Goal: Information Seeking & Learning: Learn about a topic

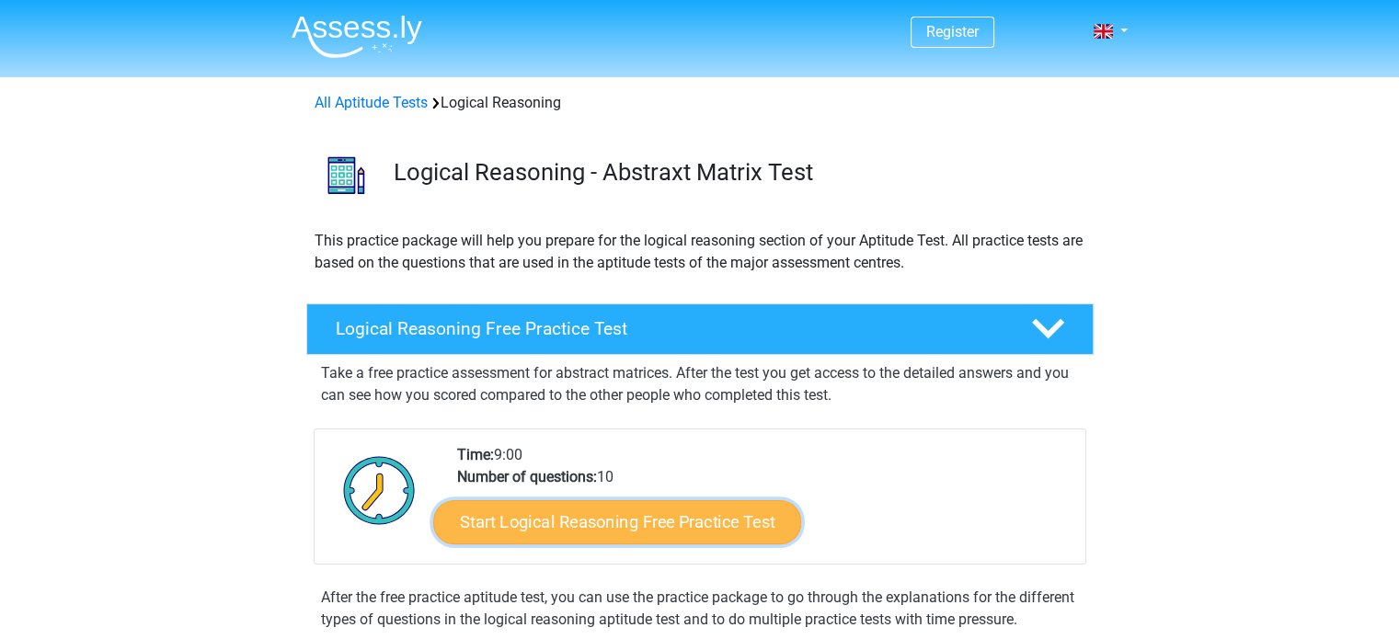
click at [653, 523] on link "Start Logical Reasoning Free Practice Test" at bounding box center [617, 521] width 368 height 44
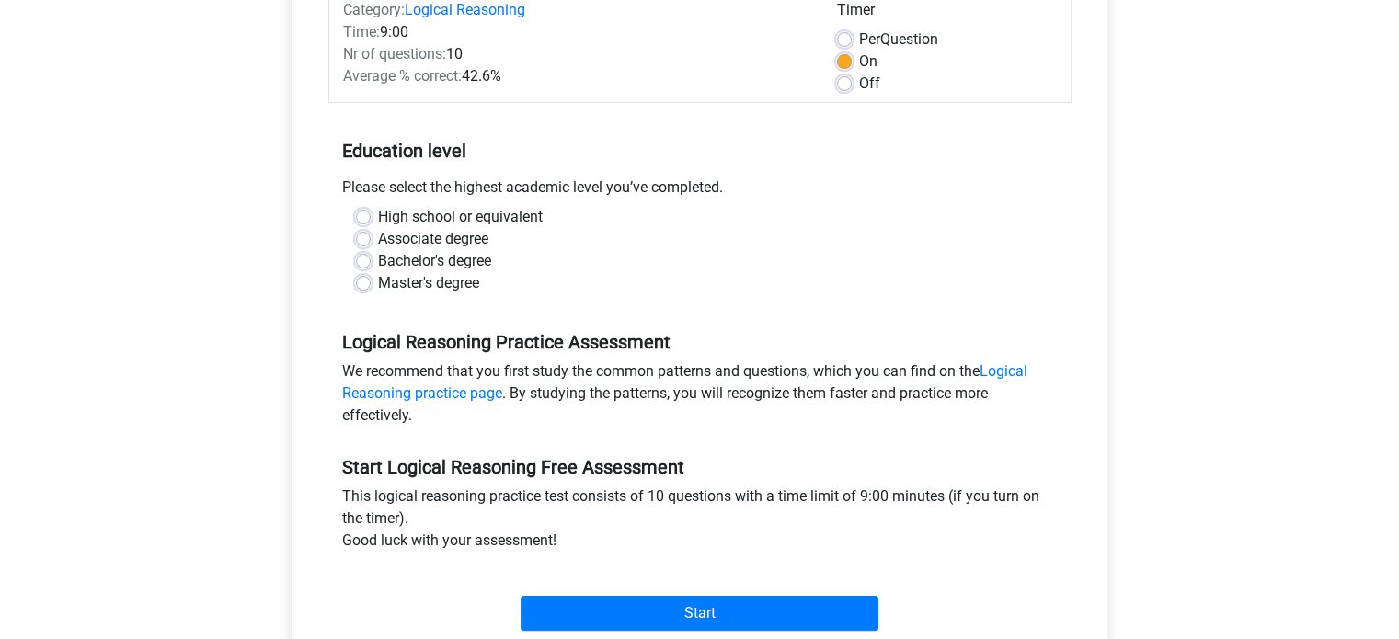
scroll to position [254, 0]
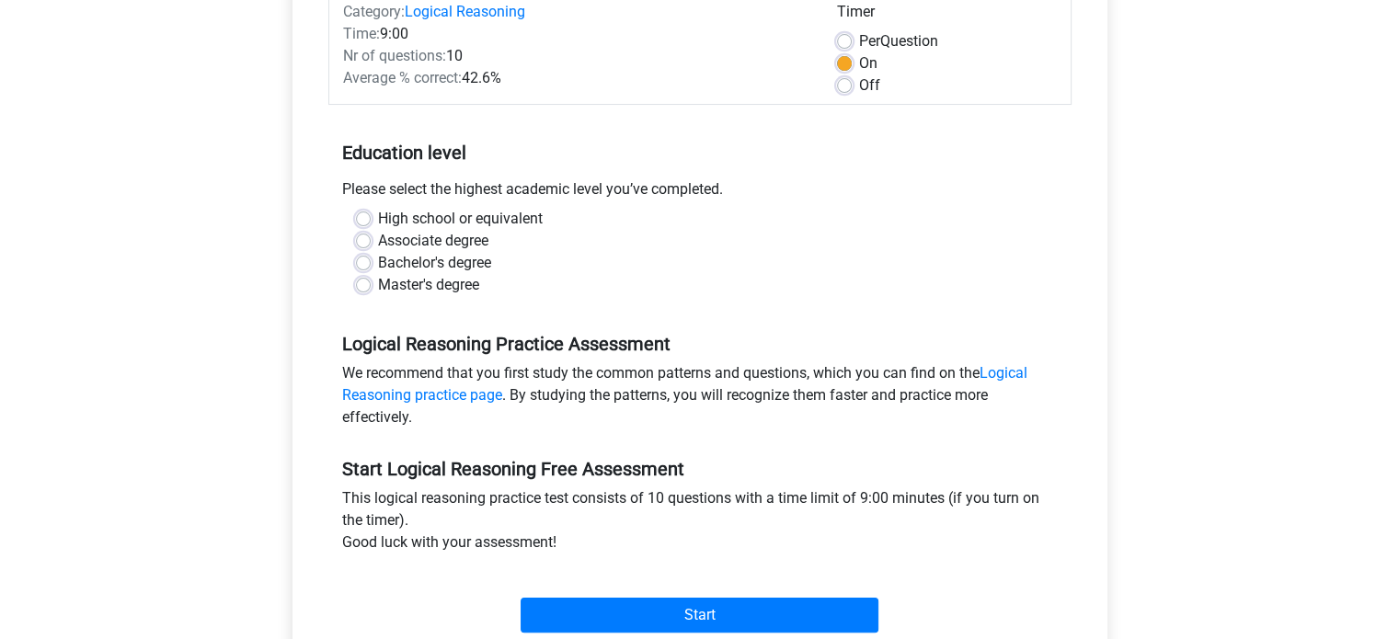
click at [418, 279] on label "Master's degree" at bounding box center [428, 285] width 101 height 22
click at [371, 279] on input "Master's degree" at bounding box center [363, 283] width 15 height 18
radio input "true"
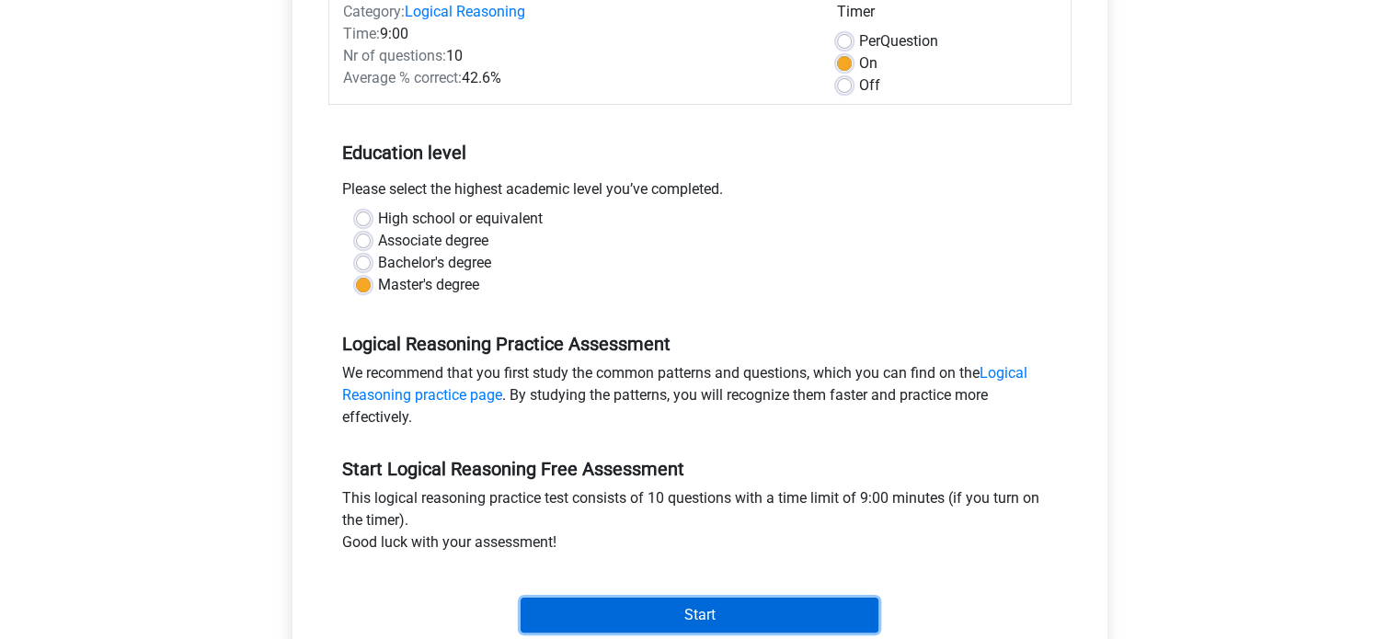
click at [665, 627] on input "Start" at bounding box center [699, 615] width 358 height 35
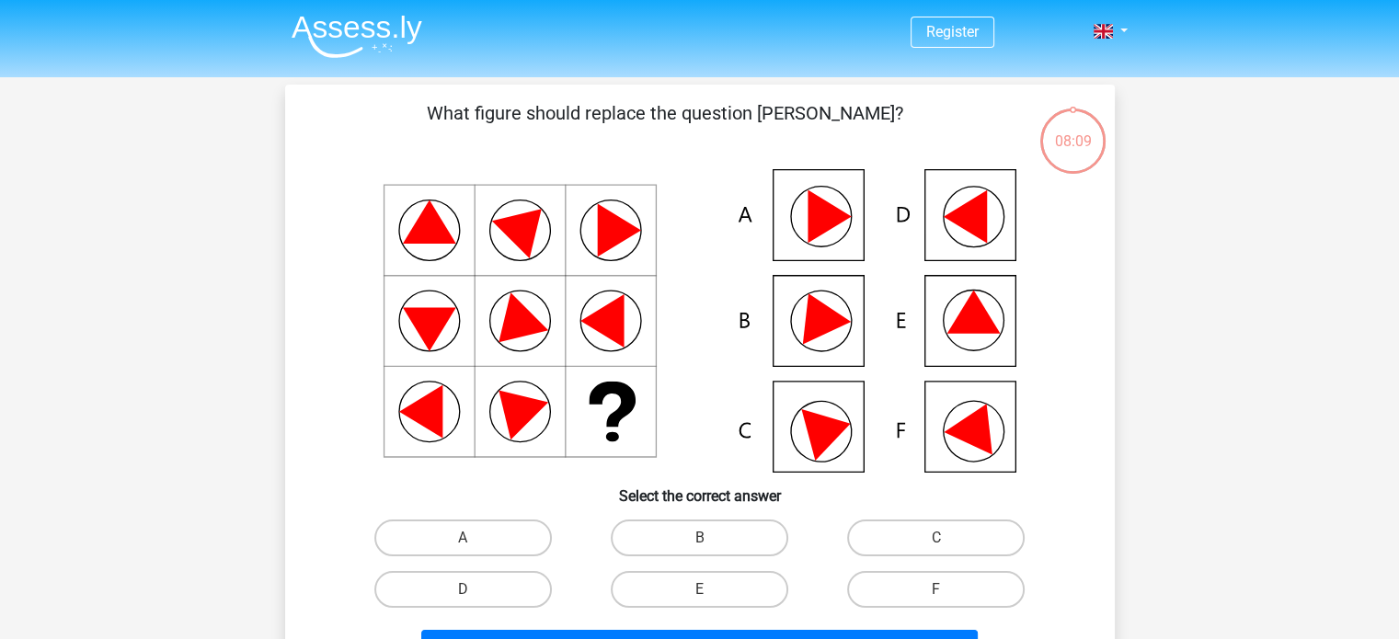
scroll to position [70, 0]
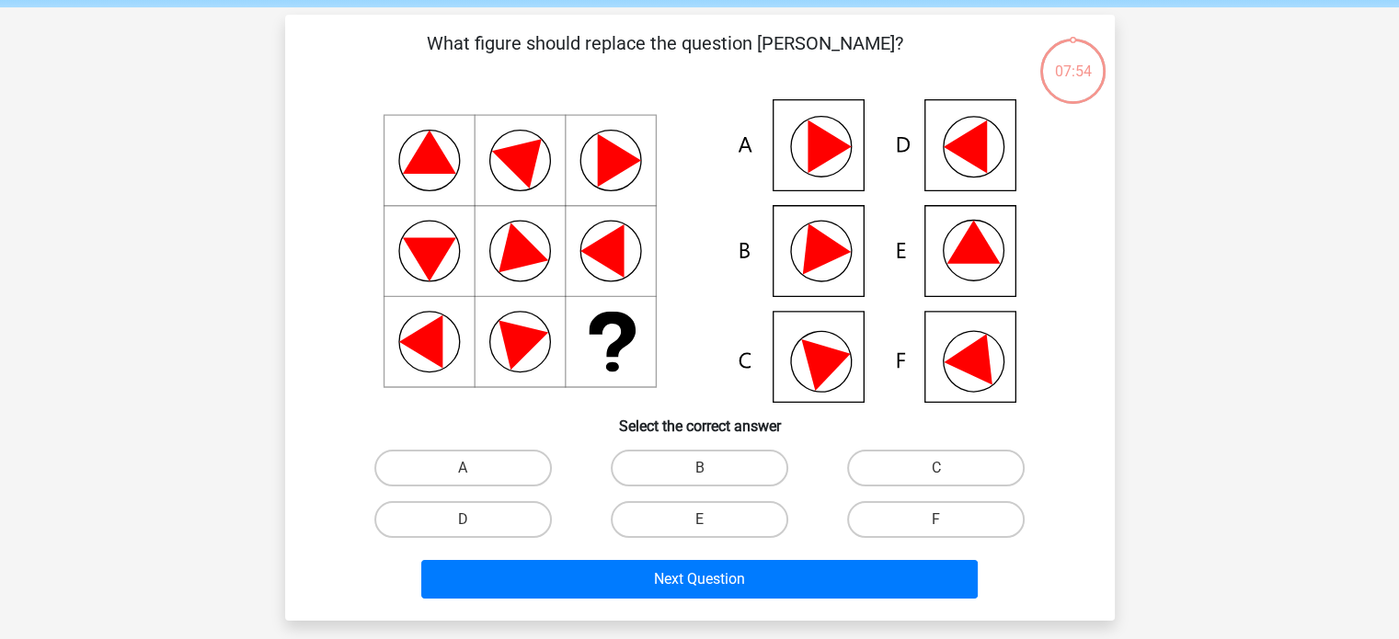
click at [993, 236] on icon at bounding box center [699, 250] width 741 height 303
click at [664, 513] on label "E" at bounding box center [699, 519] width 177 height 37
click at [699, 520] on input "E" at bounding box center [705, 526] width 12 height 12
radio input "true"
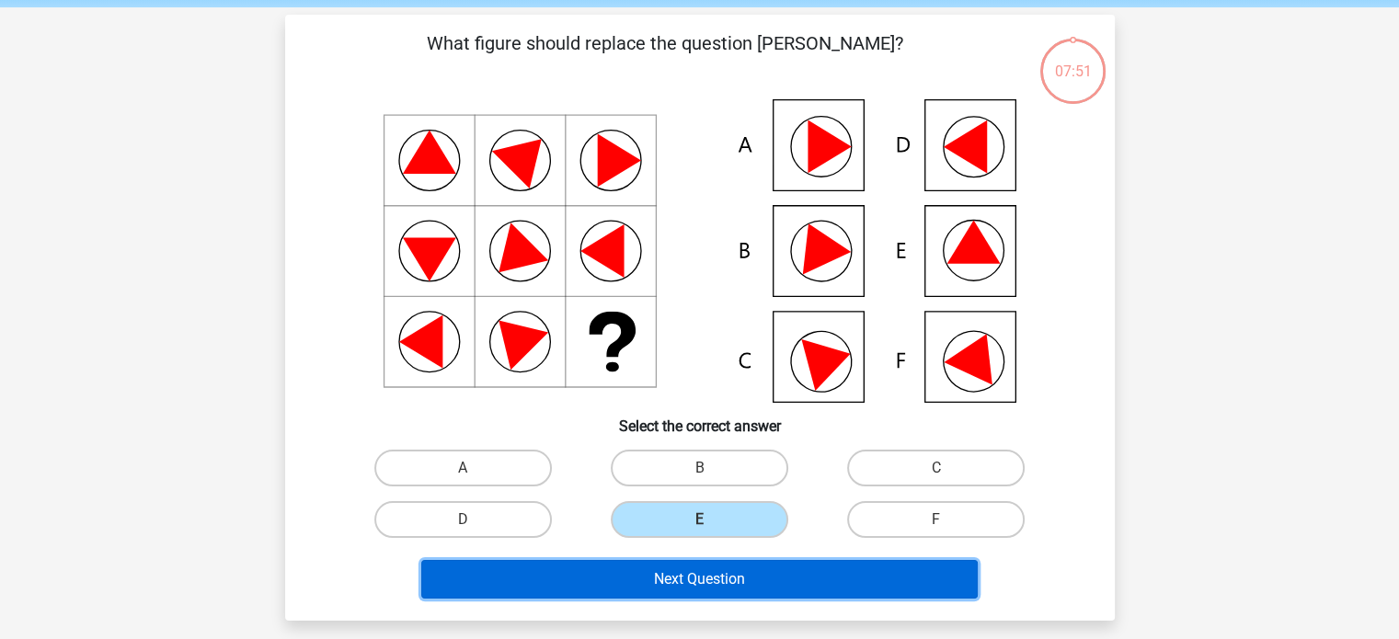
click at [651, 584] on button "Next Question" at bounding box center [699, 579] width 556 height 39
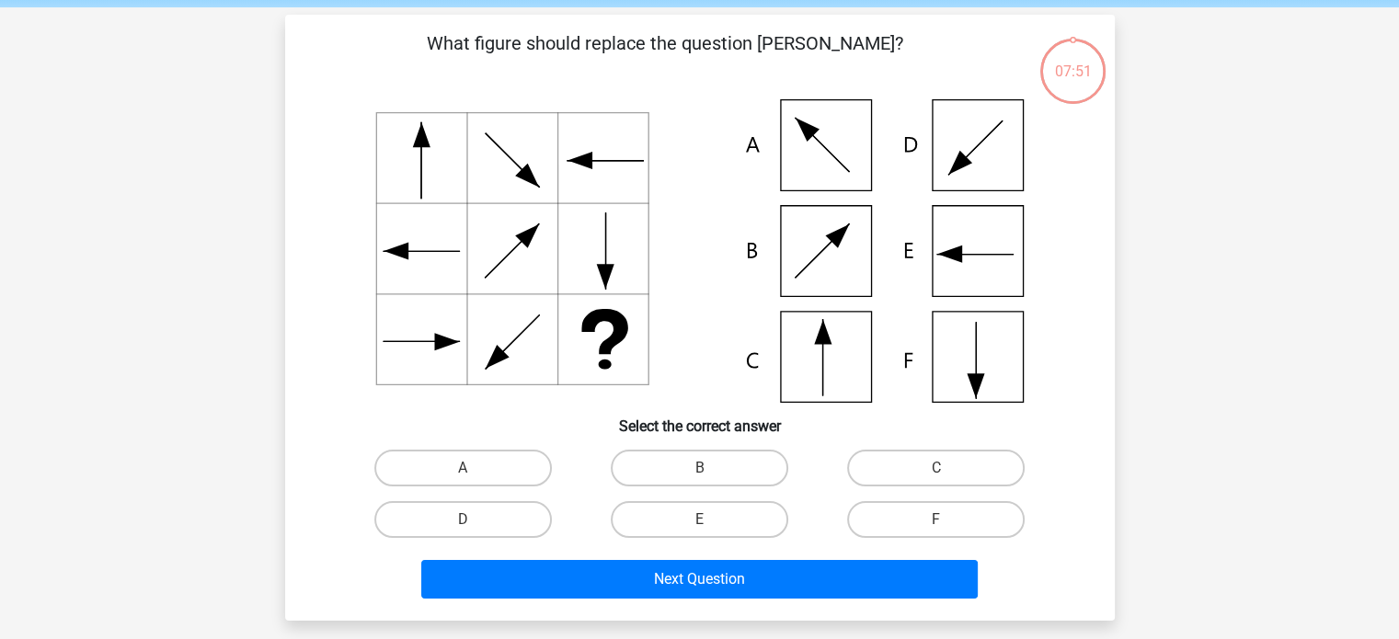
scroll to position [85, 0]
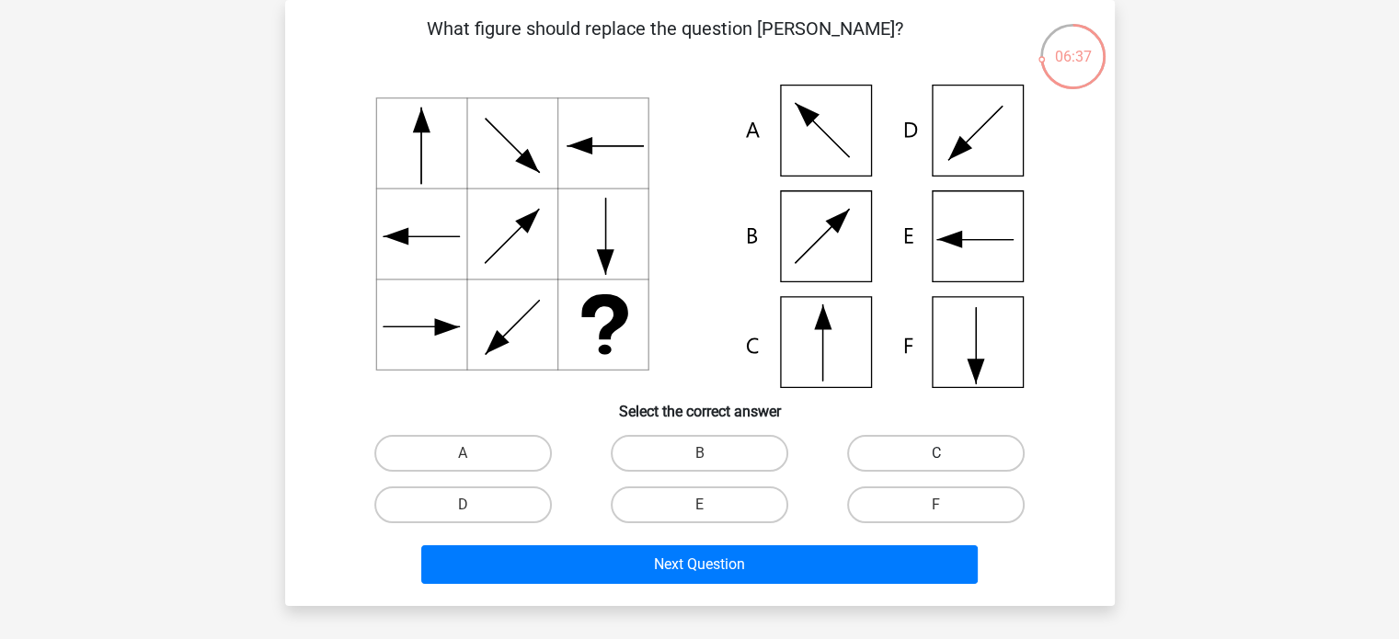
click at [978, 448] on label "C" at bounding box center [935, 453] width 177 height 37
click at [948, 453] on input "C" at bounding box center [942, 459] width 12 height 12
radio input "true"
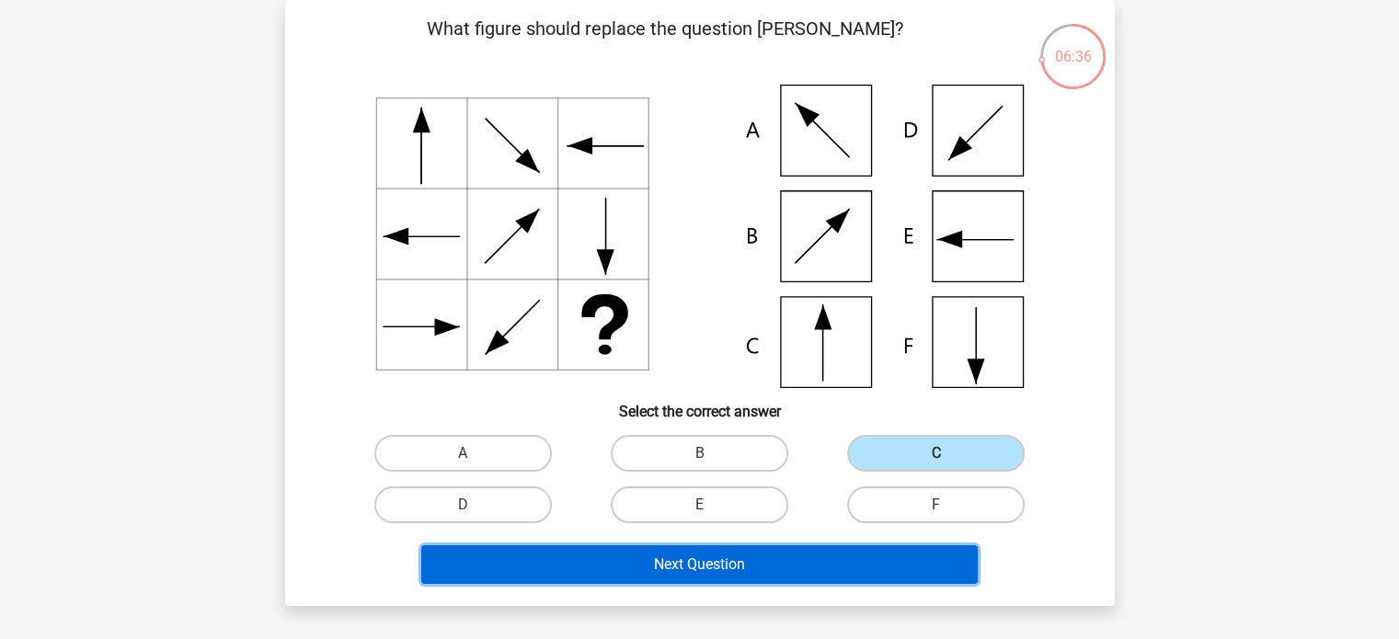
click at [743, 577] on button "Next Question" at bounding box center [699, 564] width 556 height 39
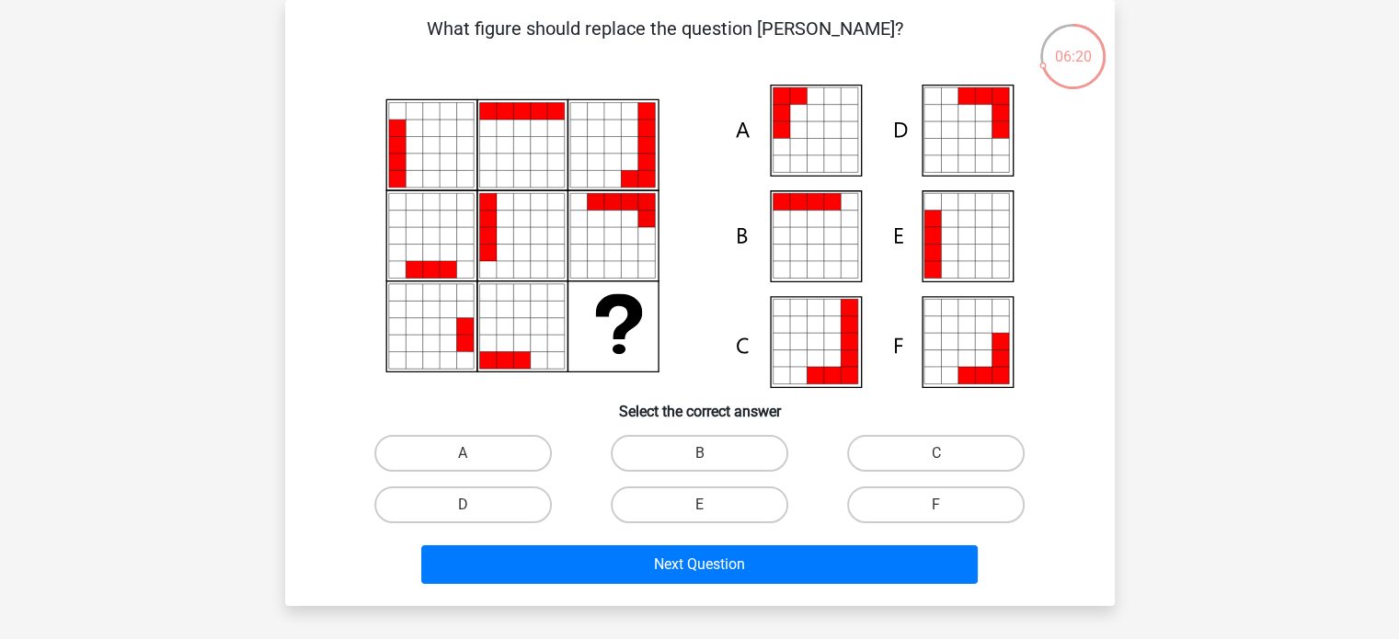
click at [710, 506] on input "E" at bounding box center [705, 511] width 12 height 12
radio input "true"
click at [920, 502] on label "F" at bounding box center [935, 504] width 177 height 37
click at [936, 505] on input "F" at bounding box center [942, 511] width 12 height 12
radio input "true"
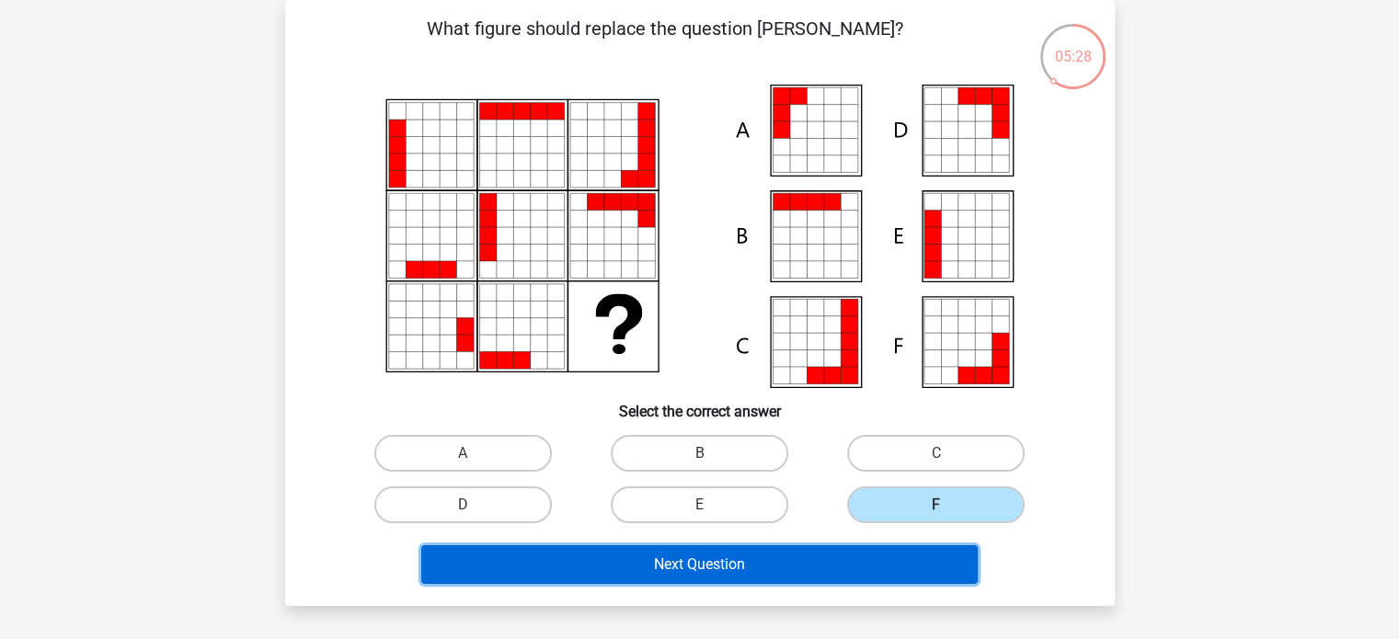
click at [791, 560] on button "Next Question" at bounding box center [699, 564] width 556 height 39
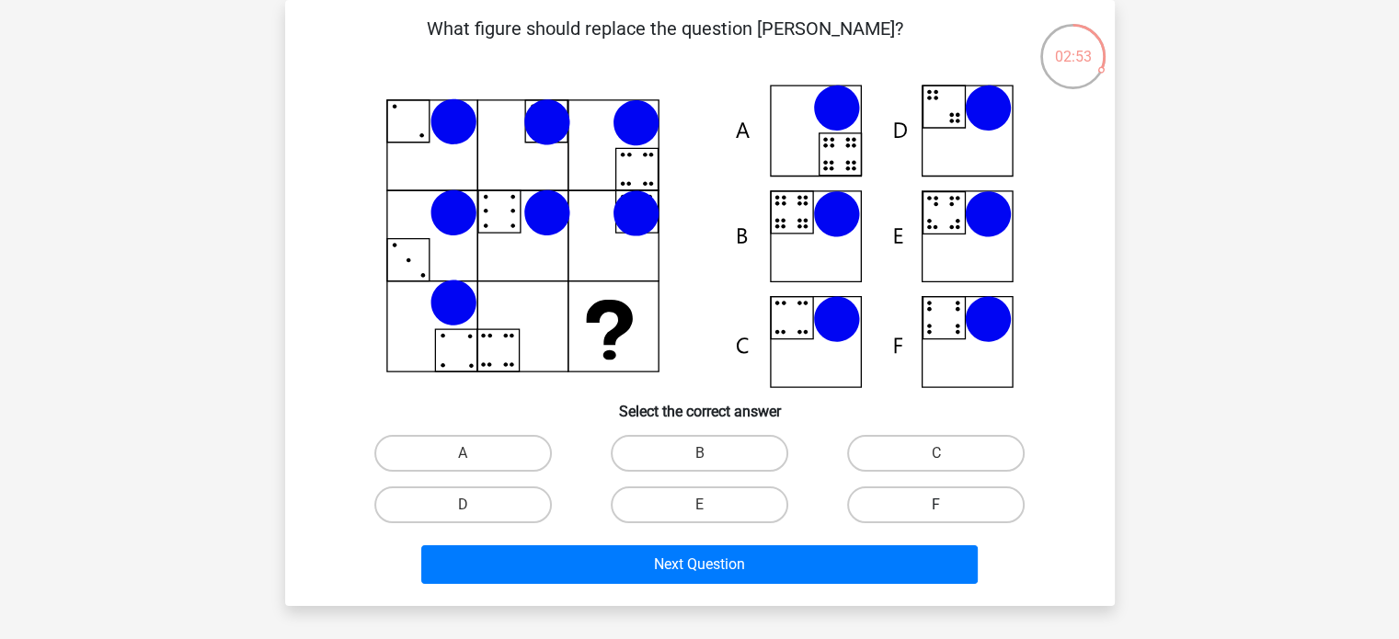
click at [920, 494] on label "F" at bounding box center [935, 504] width 177 height 37
click at [936, 505] on input "F" at bounding box center [942, 511] width 12 height 12
radio input "true"
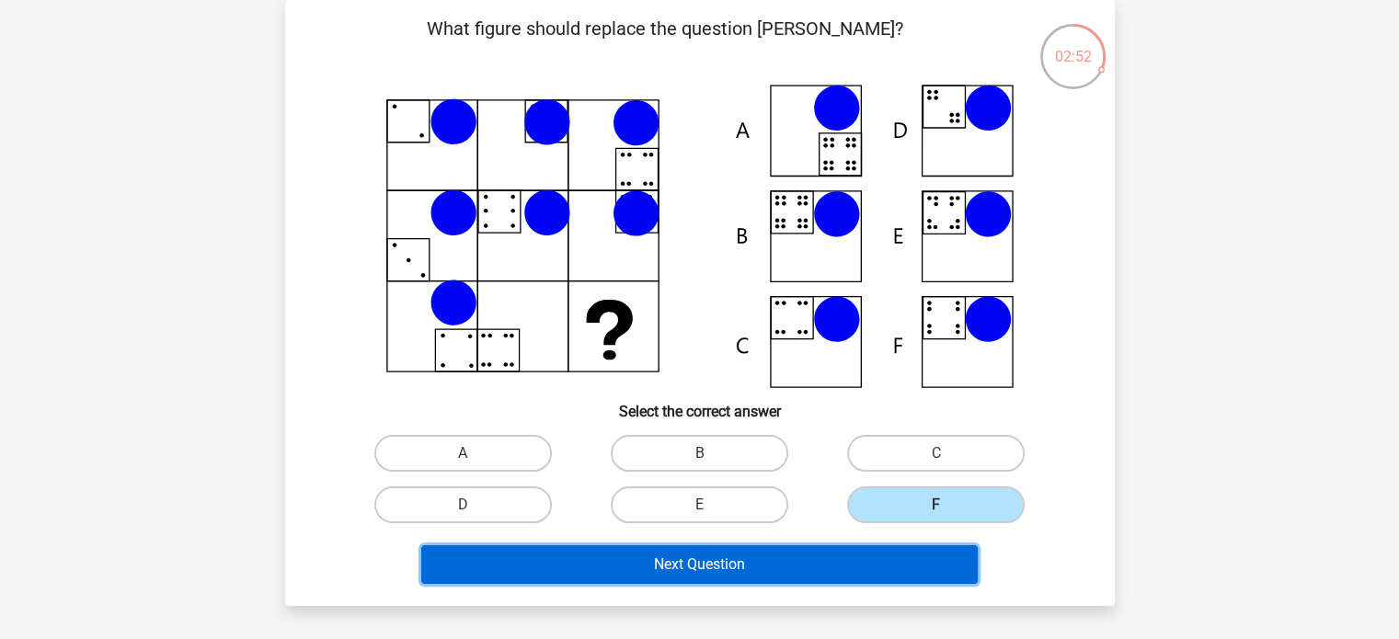
click at [819, 547] on button "Next Question" at bounding box center [699, 564] width 556 height 39
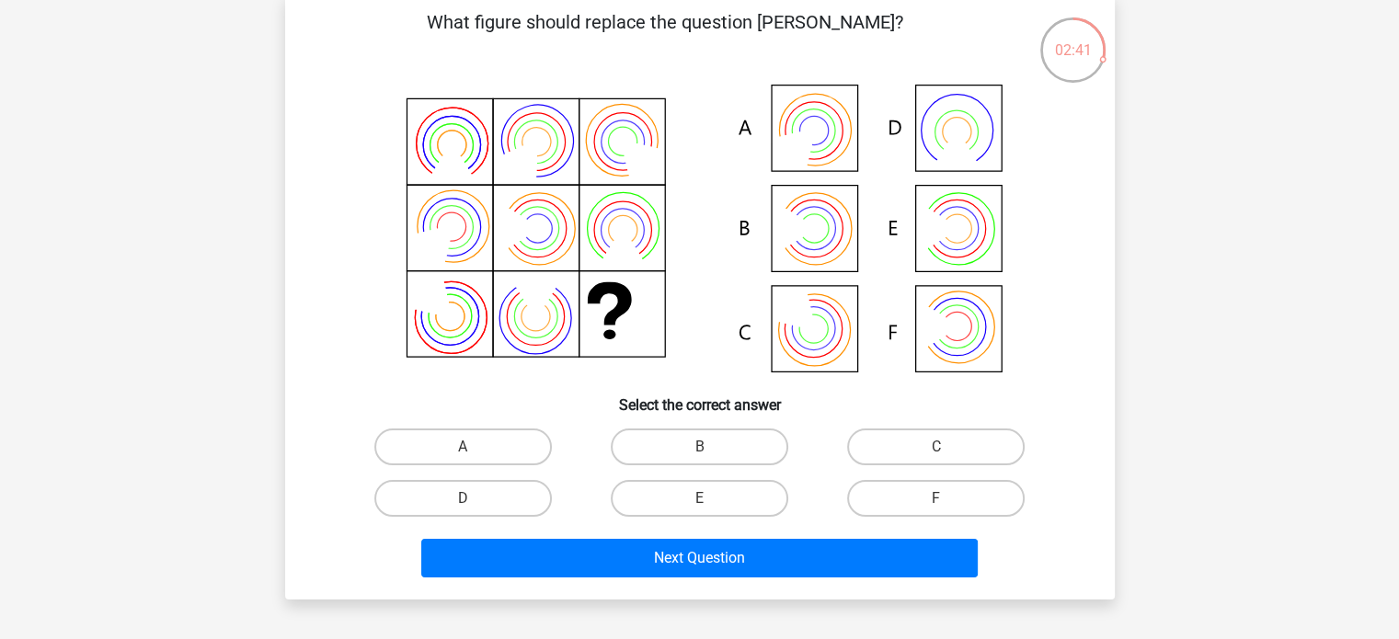
scroll to position [92, 0]
click at [504, 451] on label "A" at bounding box center [462, 446] width 177 height 37
click at [474, 451] on input "A" at bounding box center [469, 452] width 12 height 12
radio input "true"
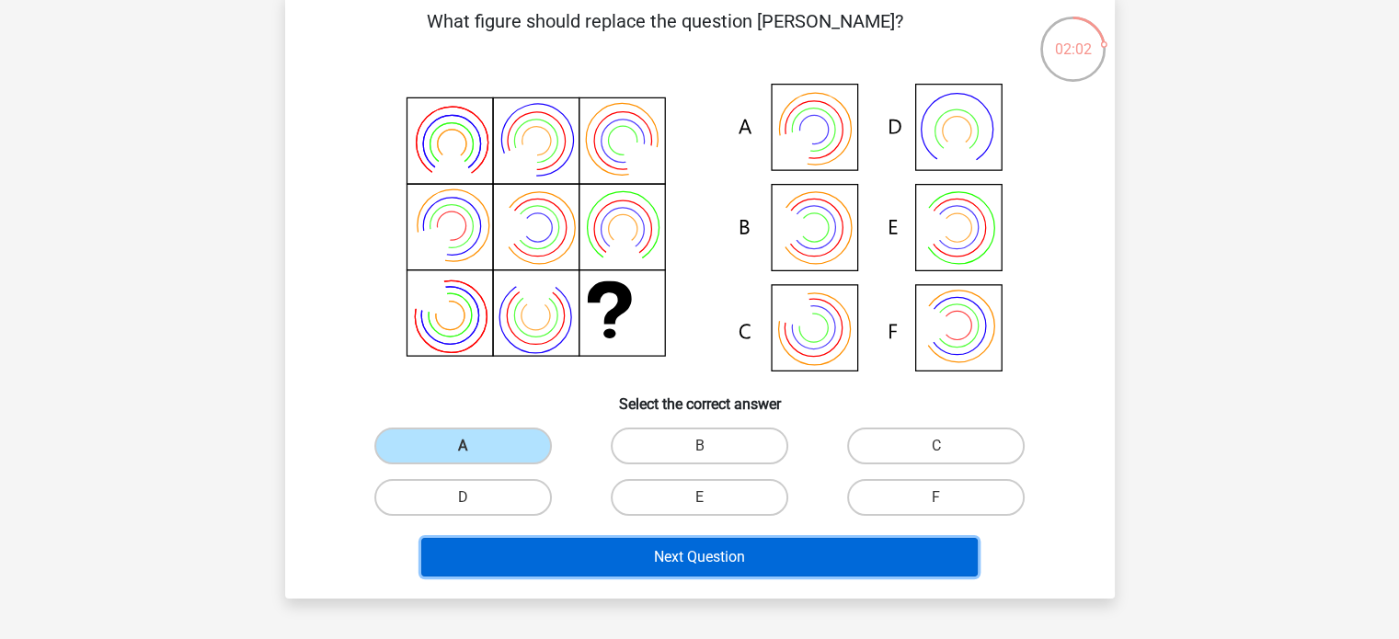
click at [541, 557] on button "Next Question" at bounding box center [699, 557] width 556 height 39
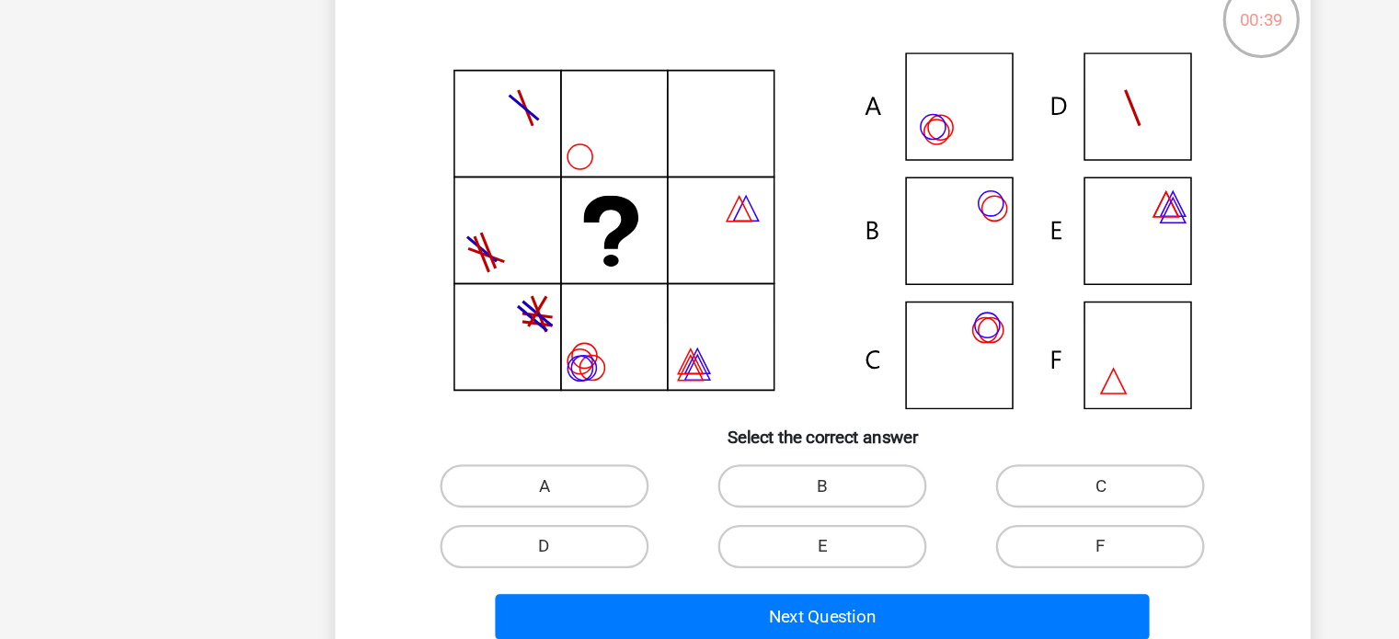
scroll to position [118, 0]
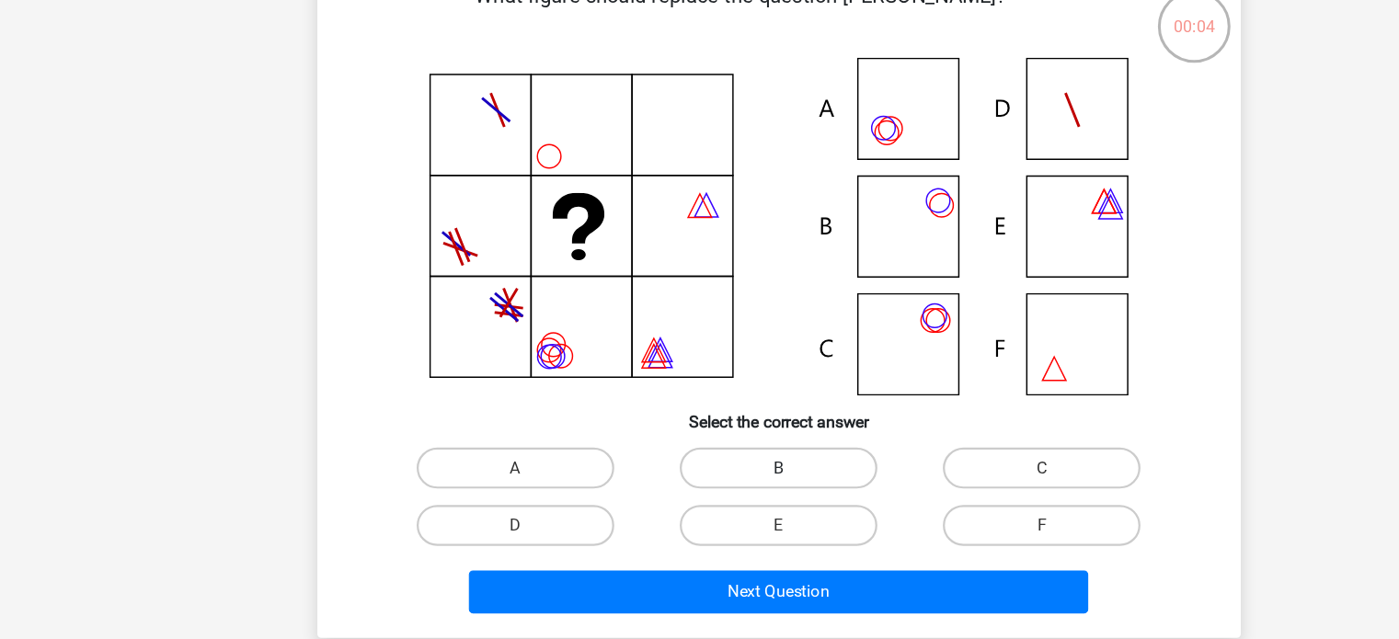
click at [716, 422] on label "B" at bounding box center [699, 420] width 177 height 37
click at [711, 422] on input "B" at bounding box center [705, 426] width 12 height 12
radio input "true"
click at [972, 418] on label "C" at bounding box center [935, 420] width 177 height 37
click at [948, 420] on input "C" at bounding box center [942, 426] width 12 height 12
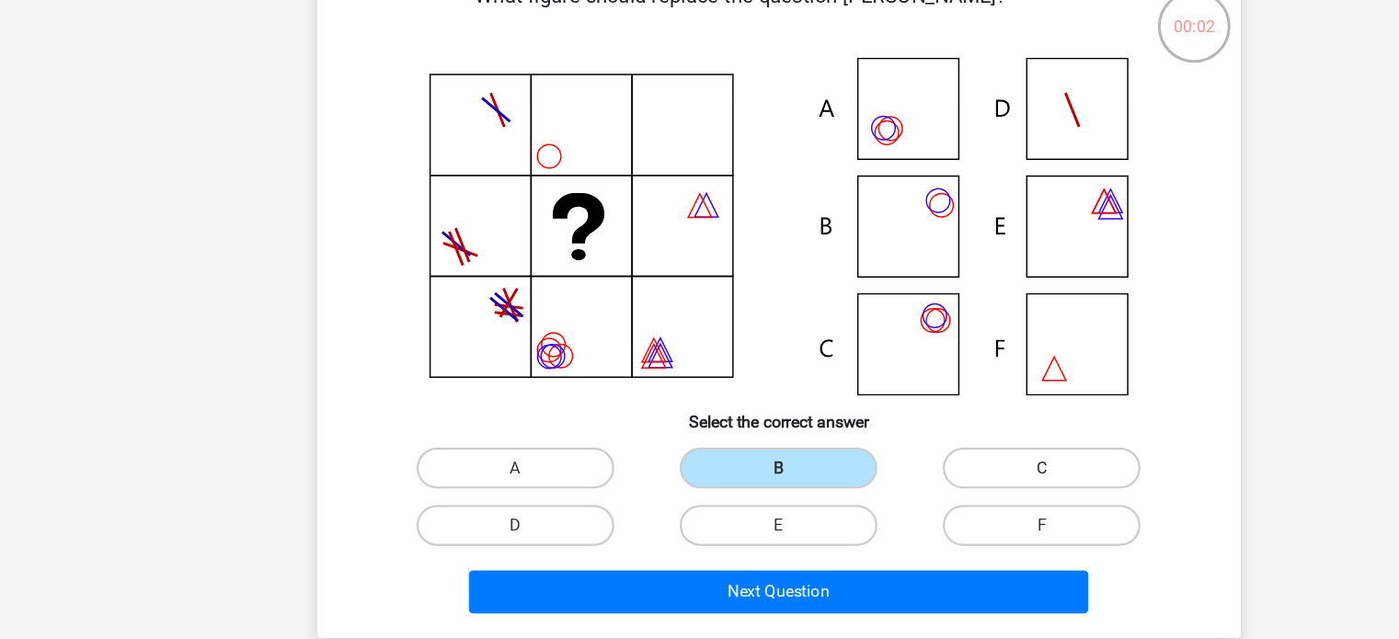
radio input "true"
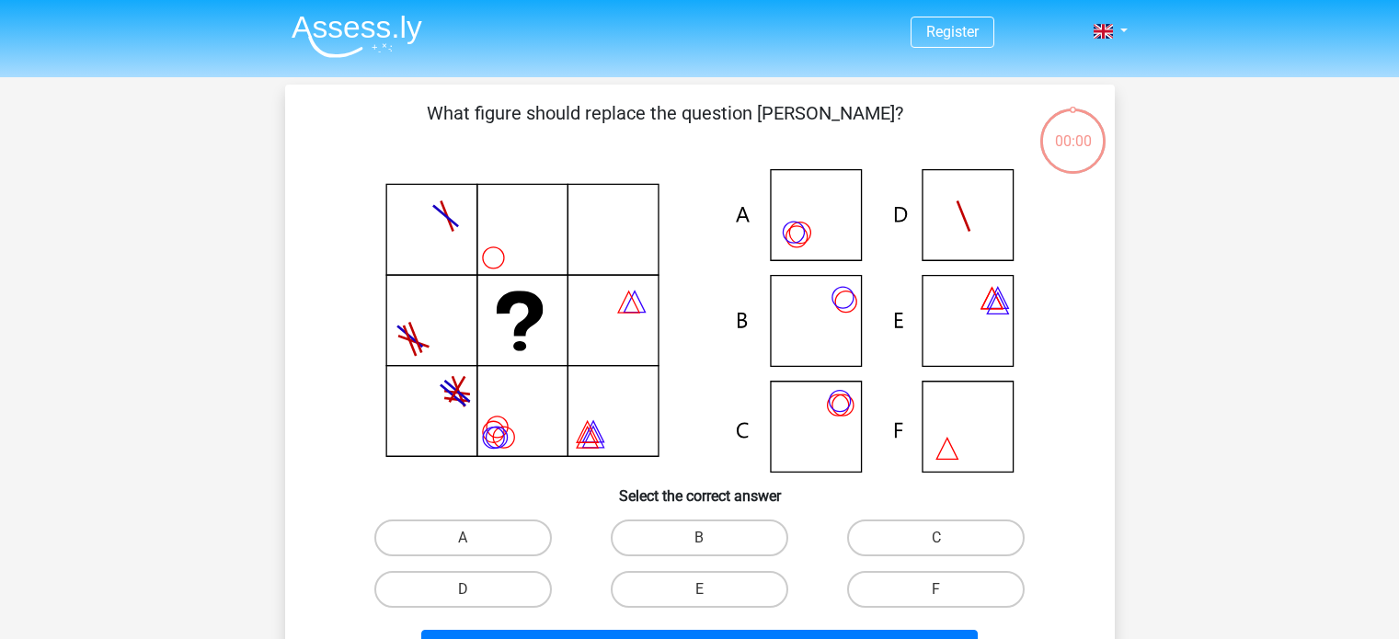
scroll to position [118, 0]
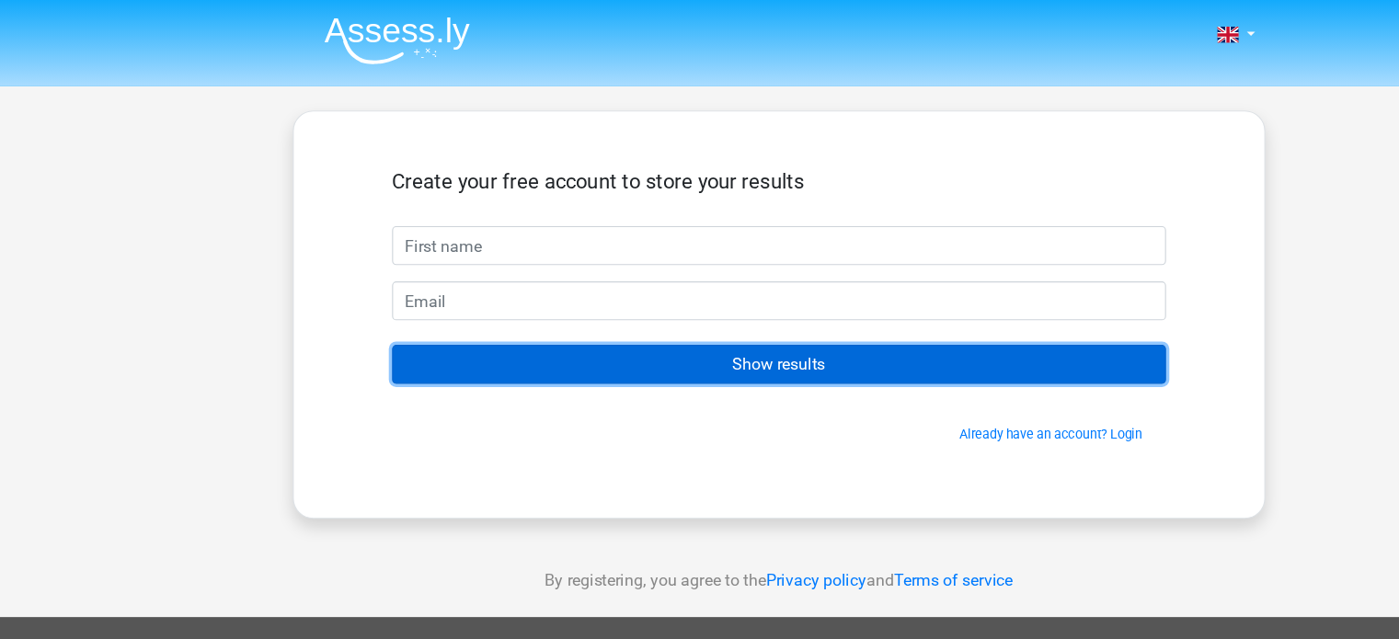
click at [794, 330] on input "Show results" at bounding box center [699, 327] width 695 height 35
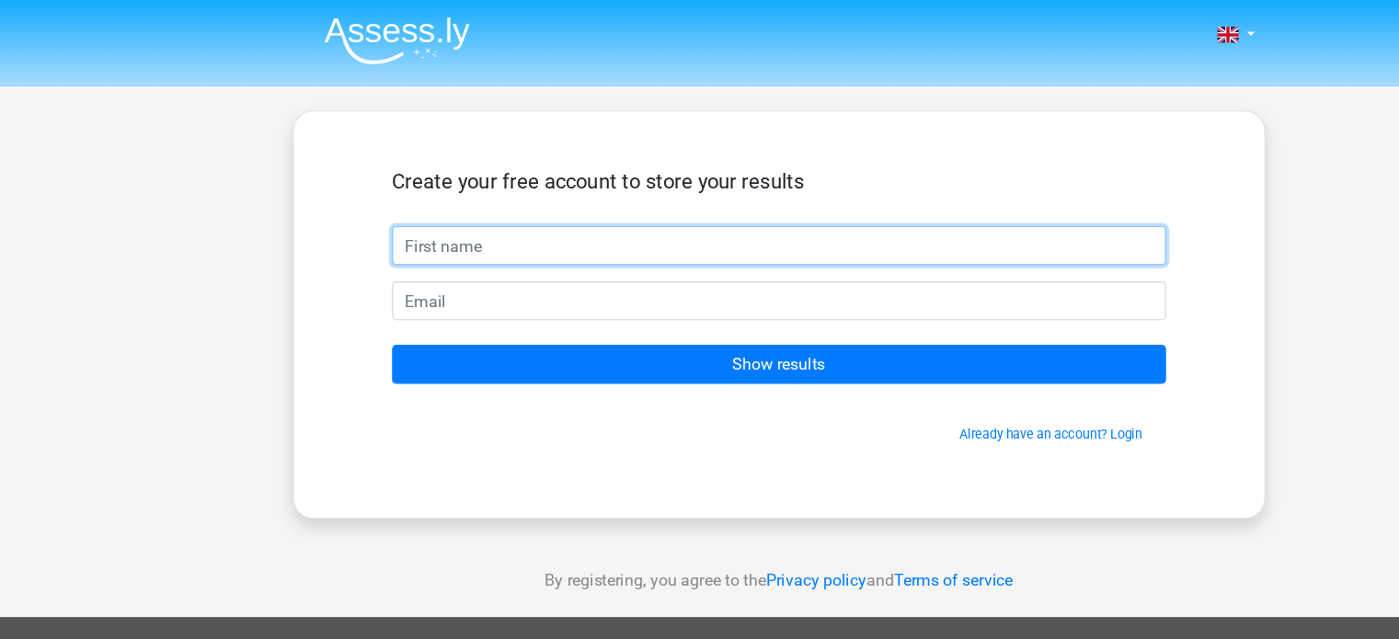
click at [635, 220] on input "text" at bounding box center [699, 220] width 695 height 35
type input "u"
type input "[PERSON_NAME]"
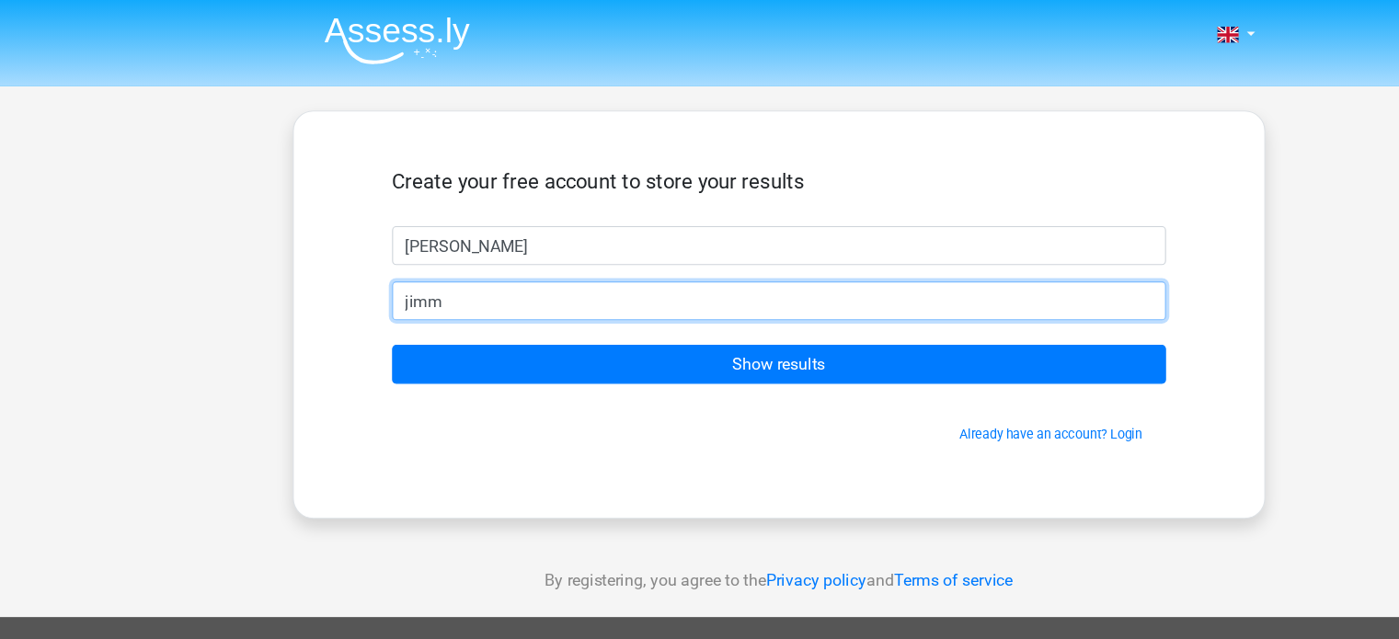
type input "[EMAIL_ADDRESS][DOMAIN_NAME]"
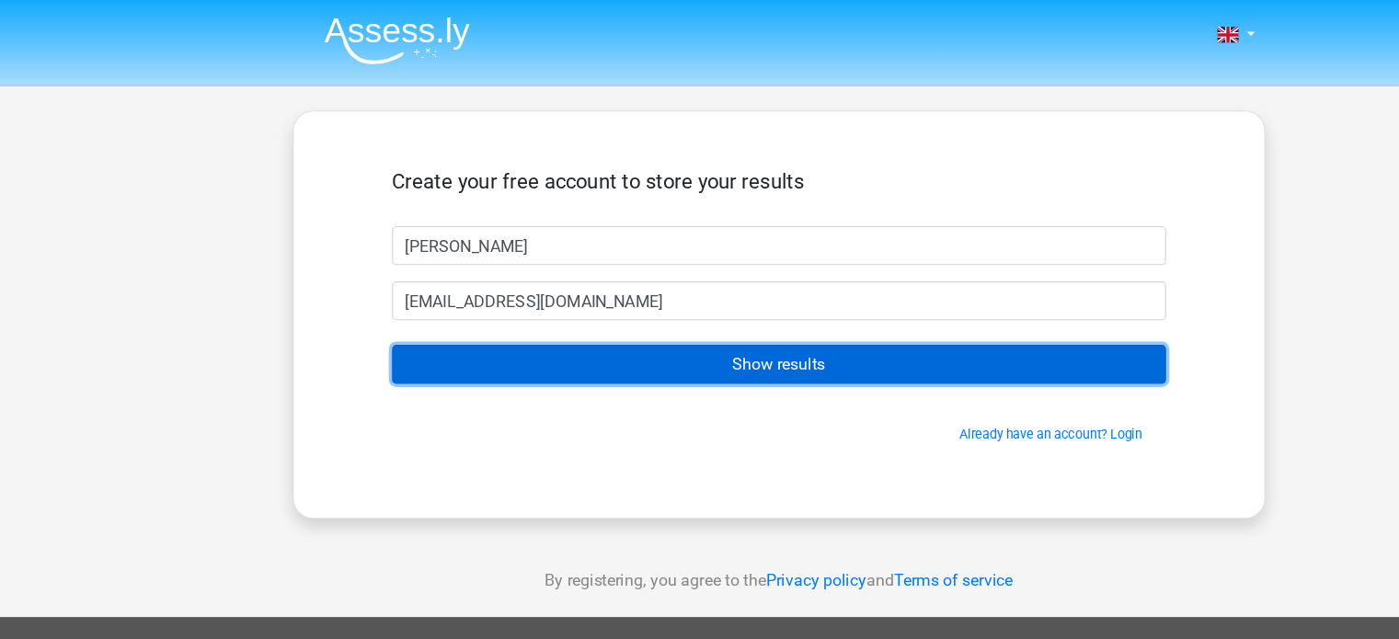
click at [512, 325] on input "Show results" at bounding box center [699, 327] width 695 height 35
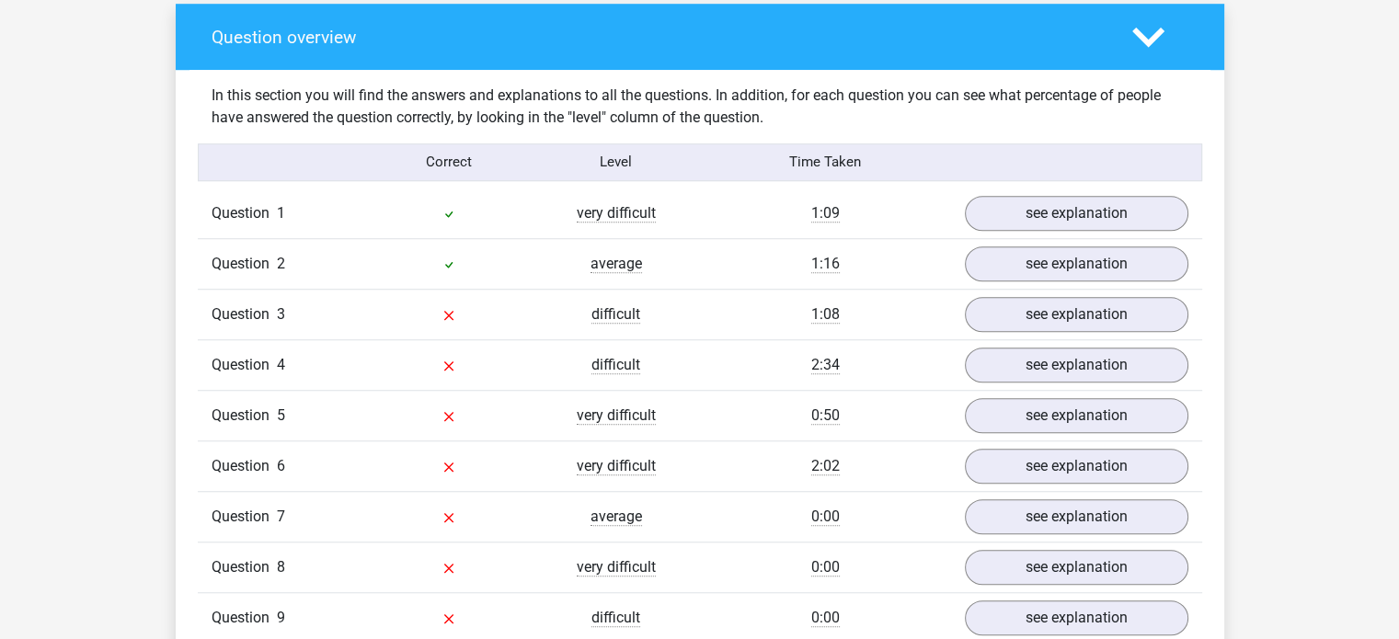
scroll to position [1360, 0]
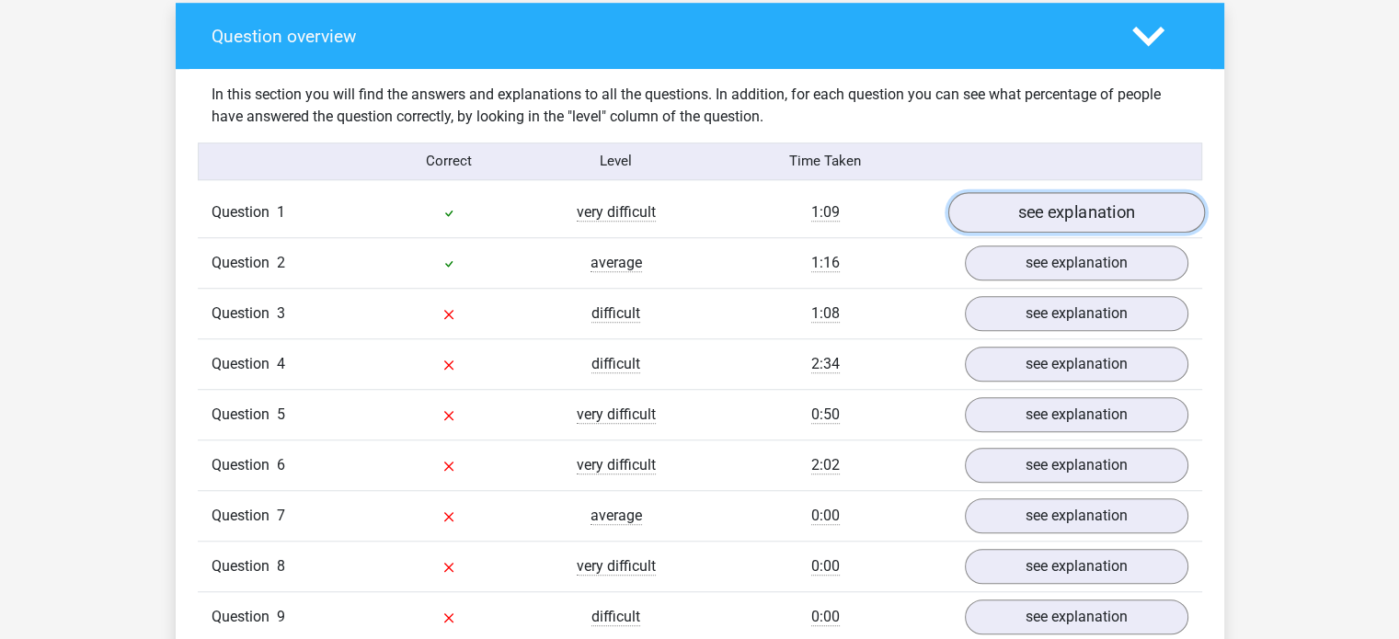
click at [1016, 207] on link "see explanation" at bounding box center [1075, 212] width 257 height 40
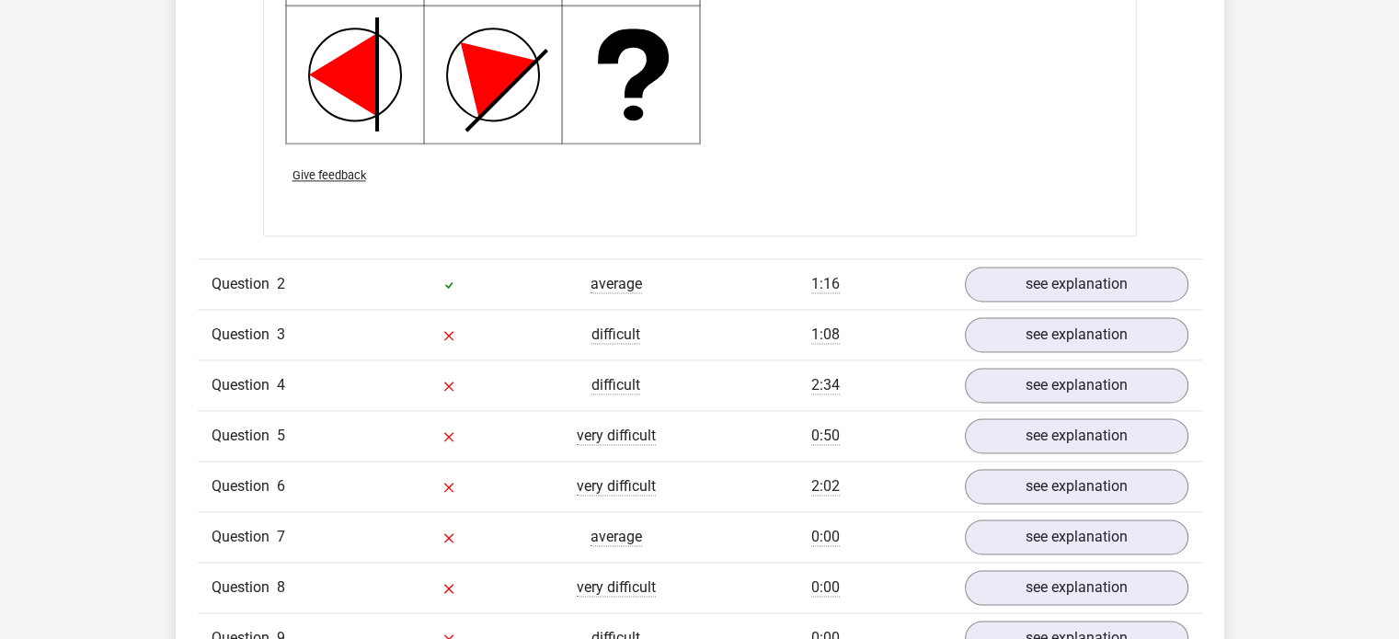
scroll to position [2511, 0]
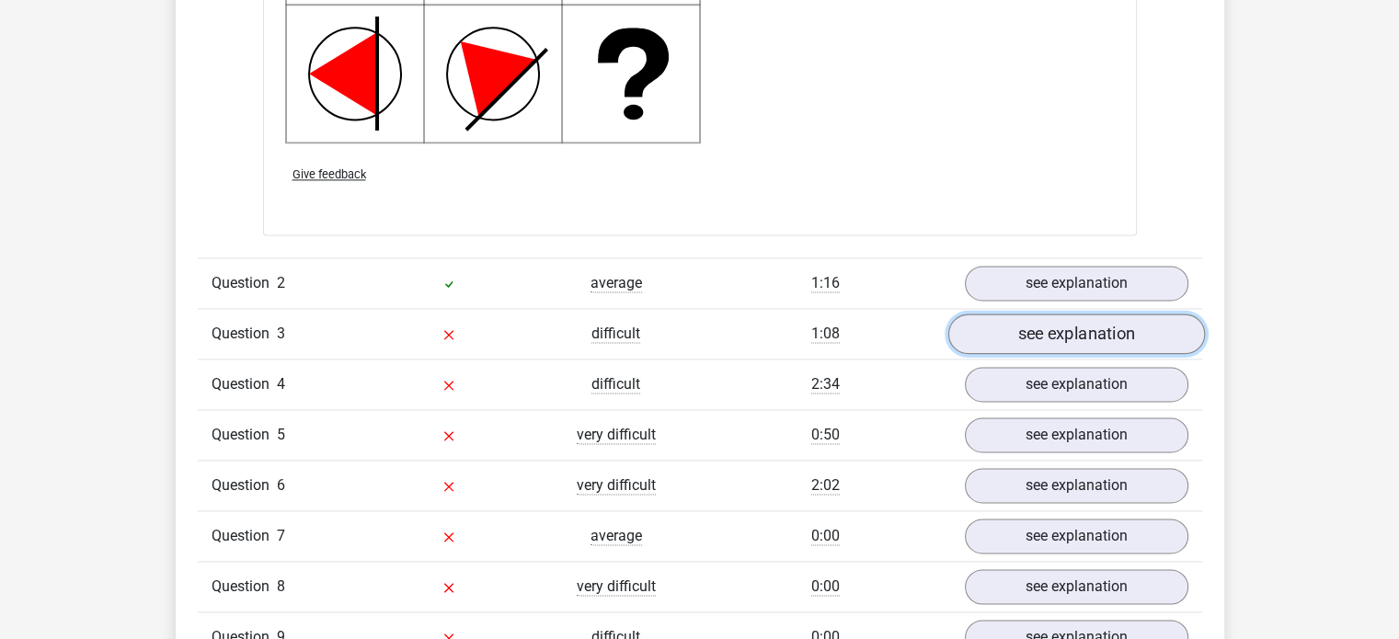
click at [1062, 330] on link "see explanation" at bounding box center [1075, 334] width 257 height 40
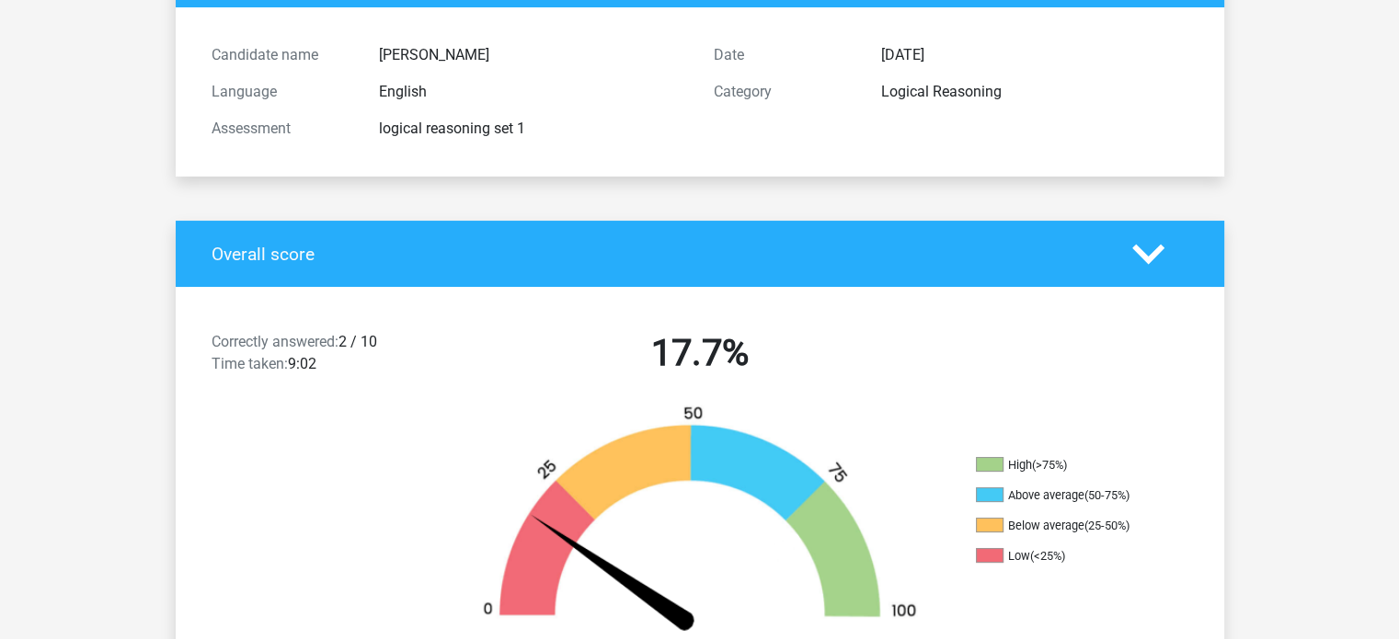
scroll to position [0, 0]
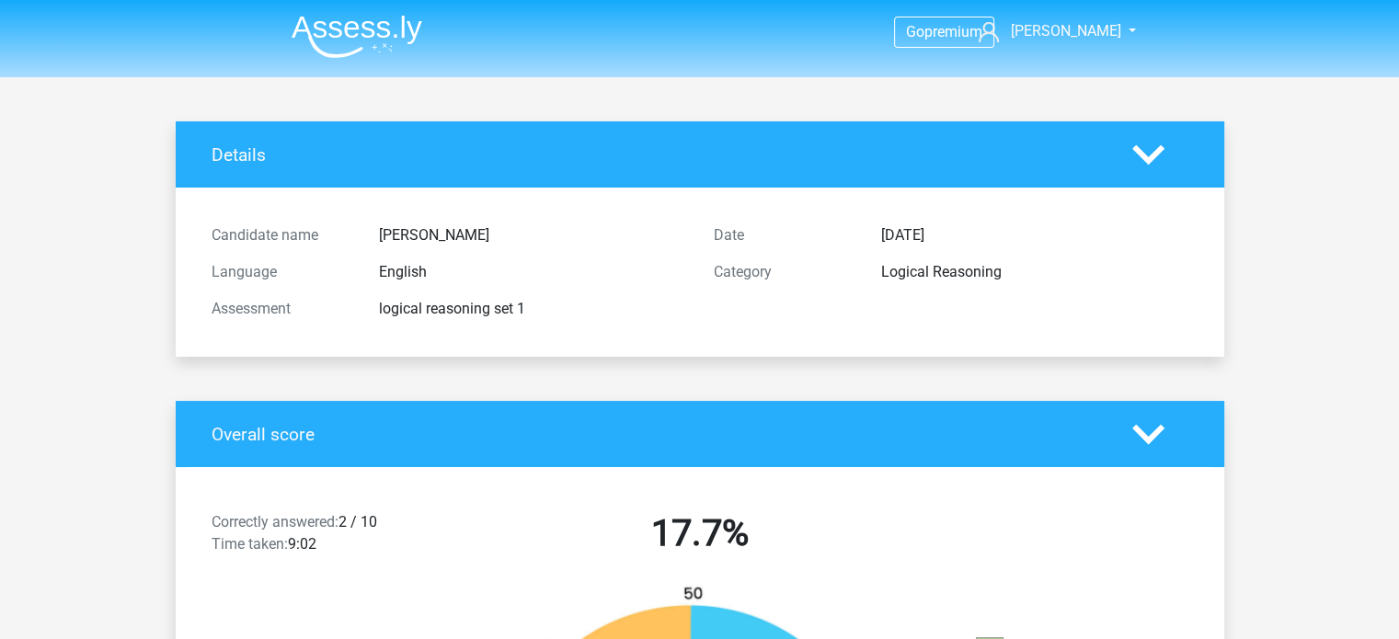
click at [340, 25] on img at bounding box center [356, 36] width 131 height 43
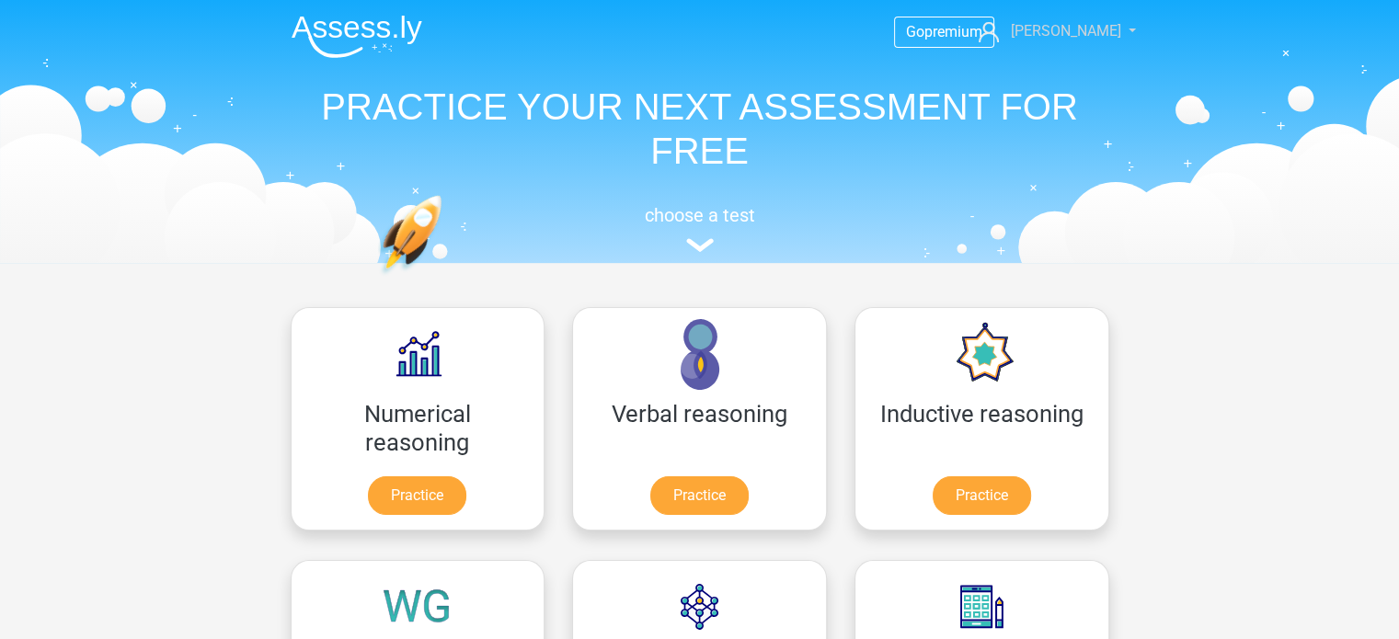
click at [1113, 37] on link "[PERSON_NAME]" at bounding box center [1046, 31] width 151 height 22
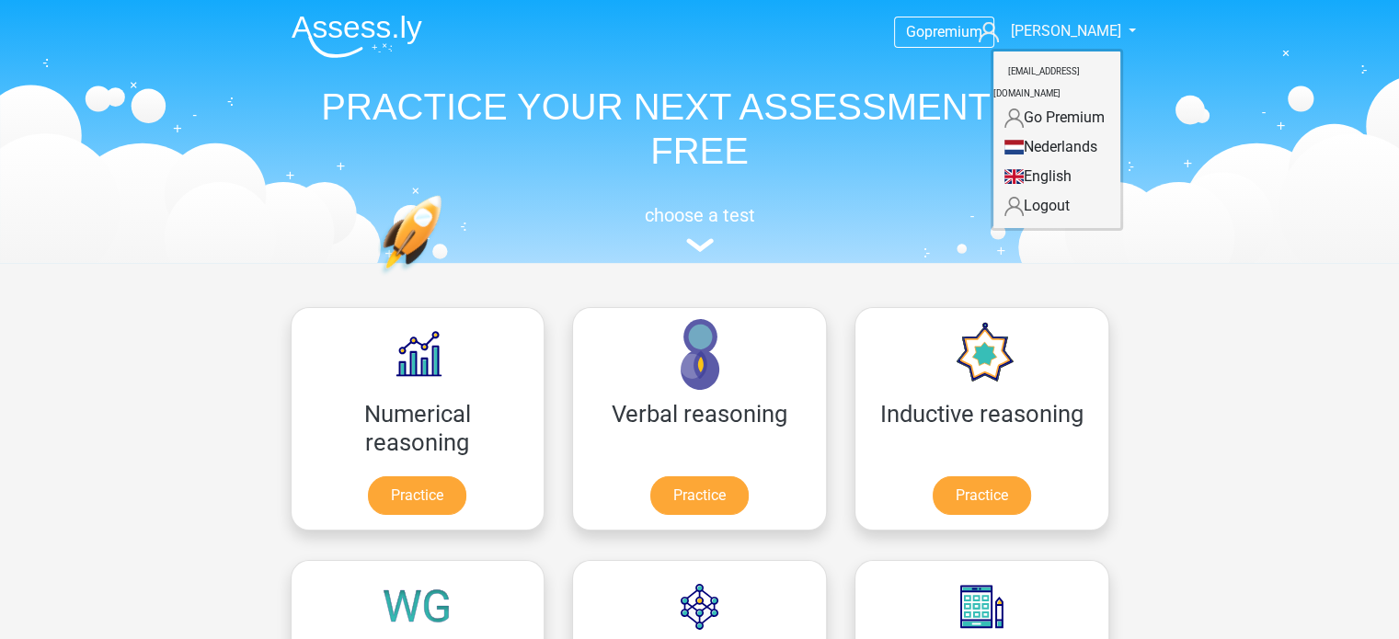
click at [1075, 132] on link "Nederlands" at bounding box center [1056, 146] width 127 height 29
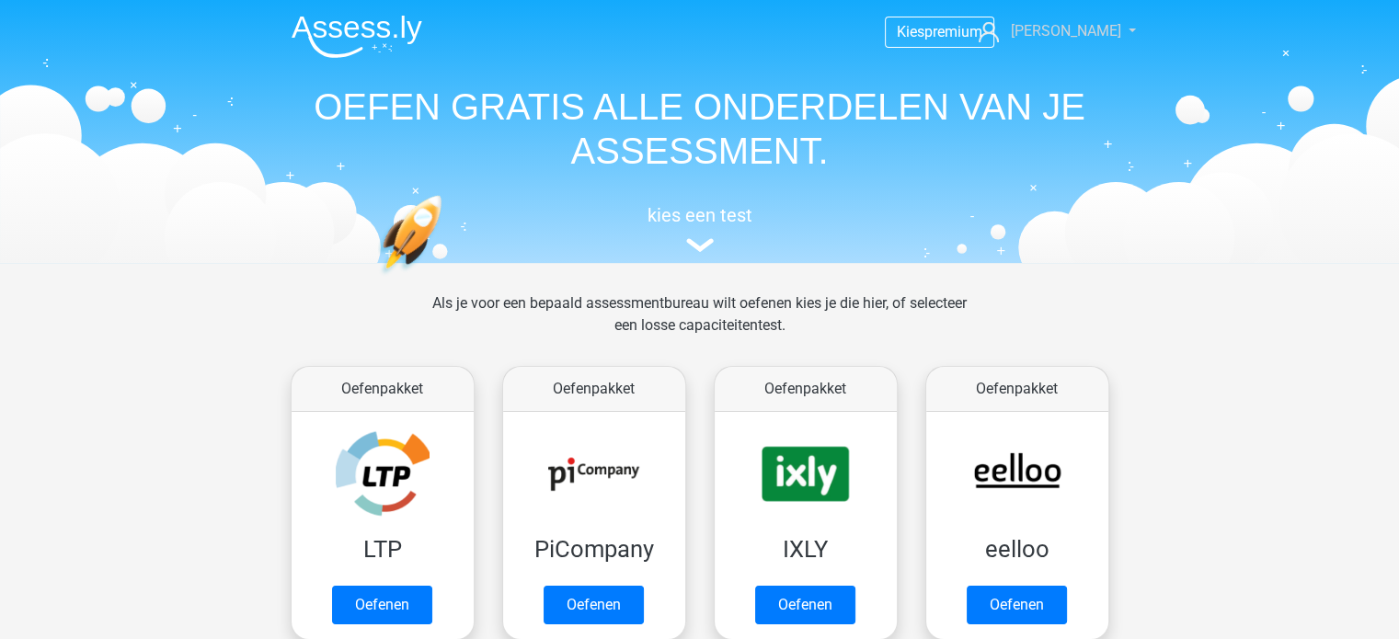
click at [1056, 29] on span "[PERSON_NAME]" at bounding box center [1065, 30] width 110 height 17
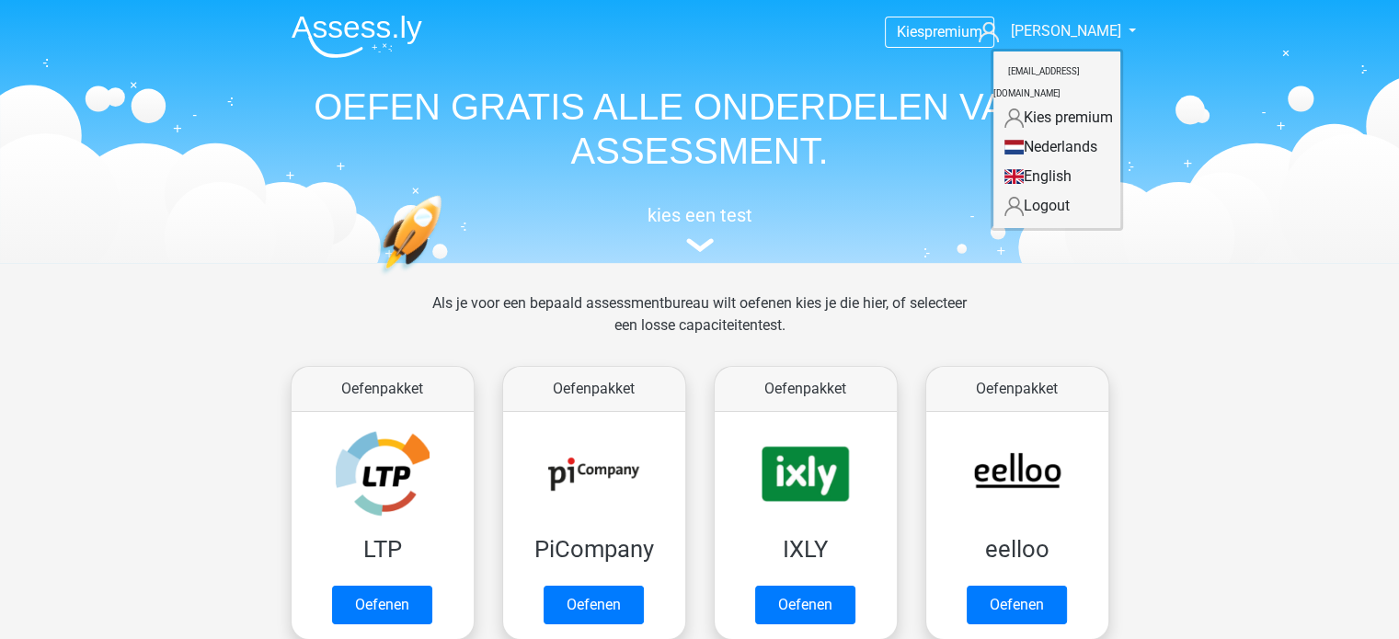
click at [1059, 162] on link "English" at bounding box center [1056, 176] width 127 height 29
